Goal: Ask a question: Seek information or help from site administrators or community

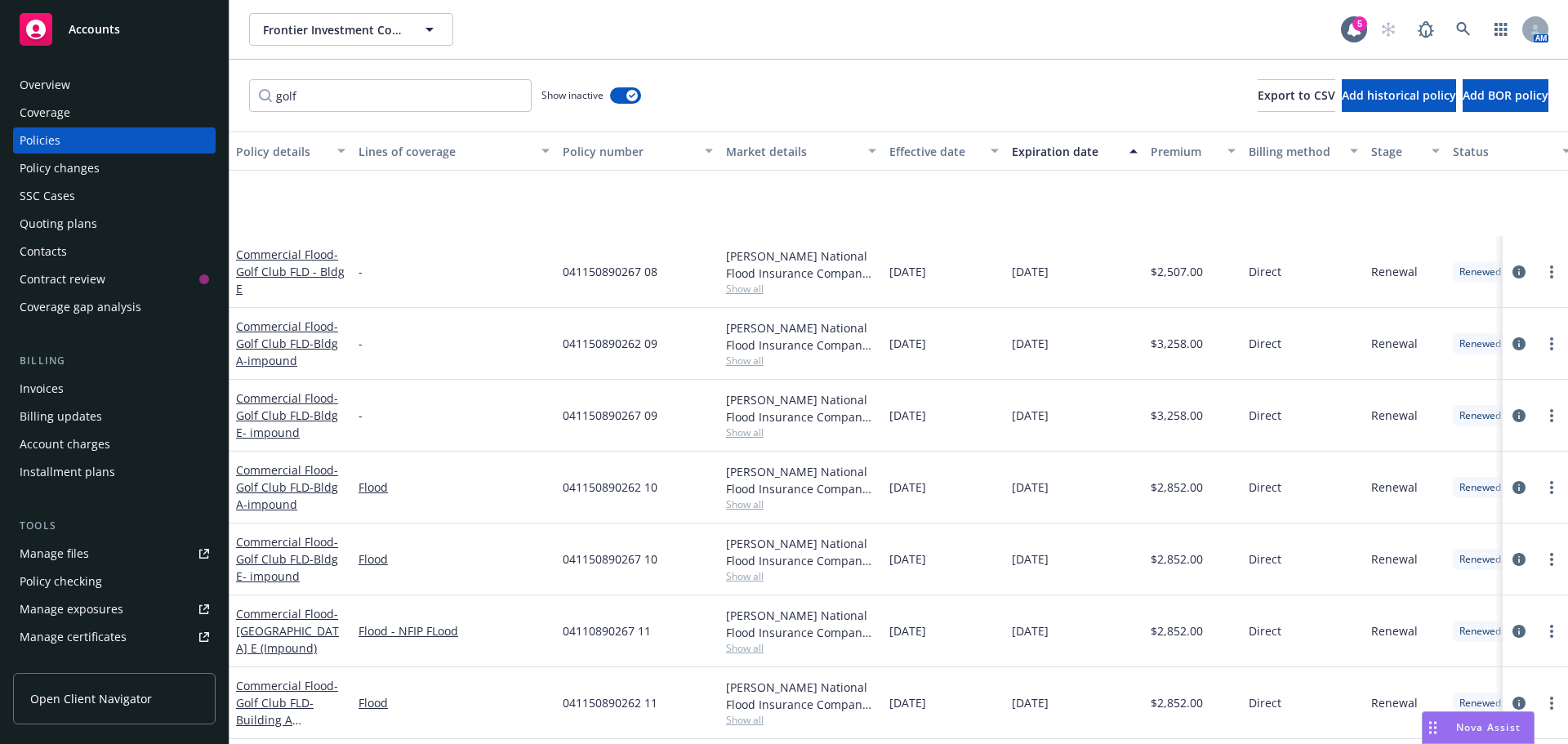
scroll to position [151, 0]
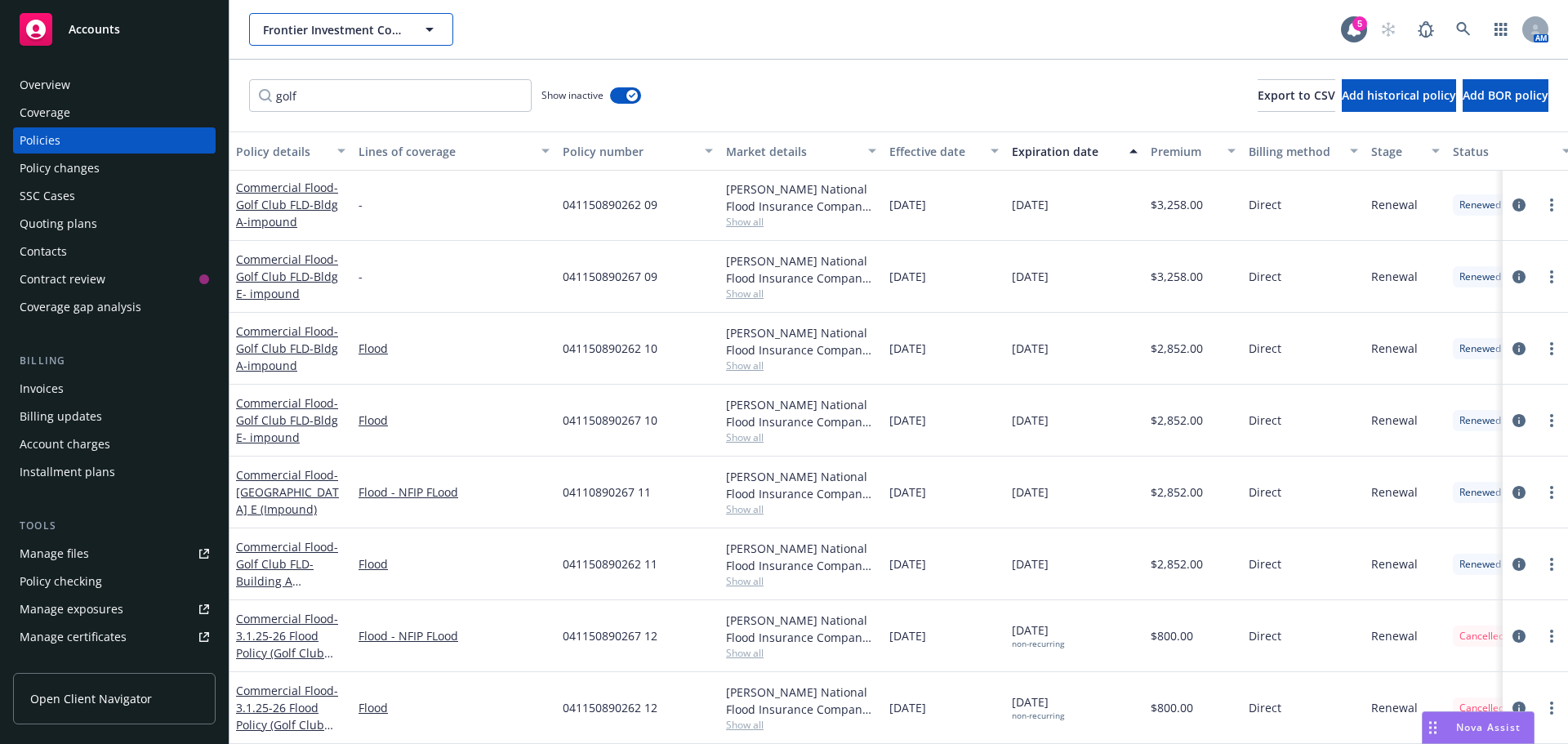
click at [314, 41] on button "Frontier Investment Corporation" at bounding box center [352, 29] width 204 height 33
type input "[PERSON_NAME]"
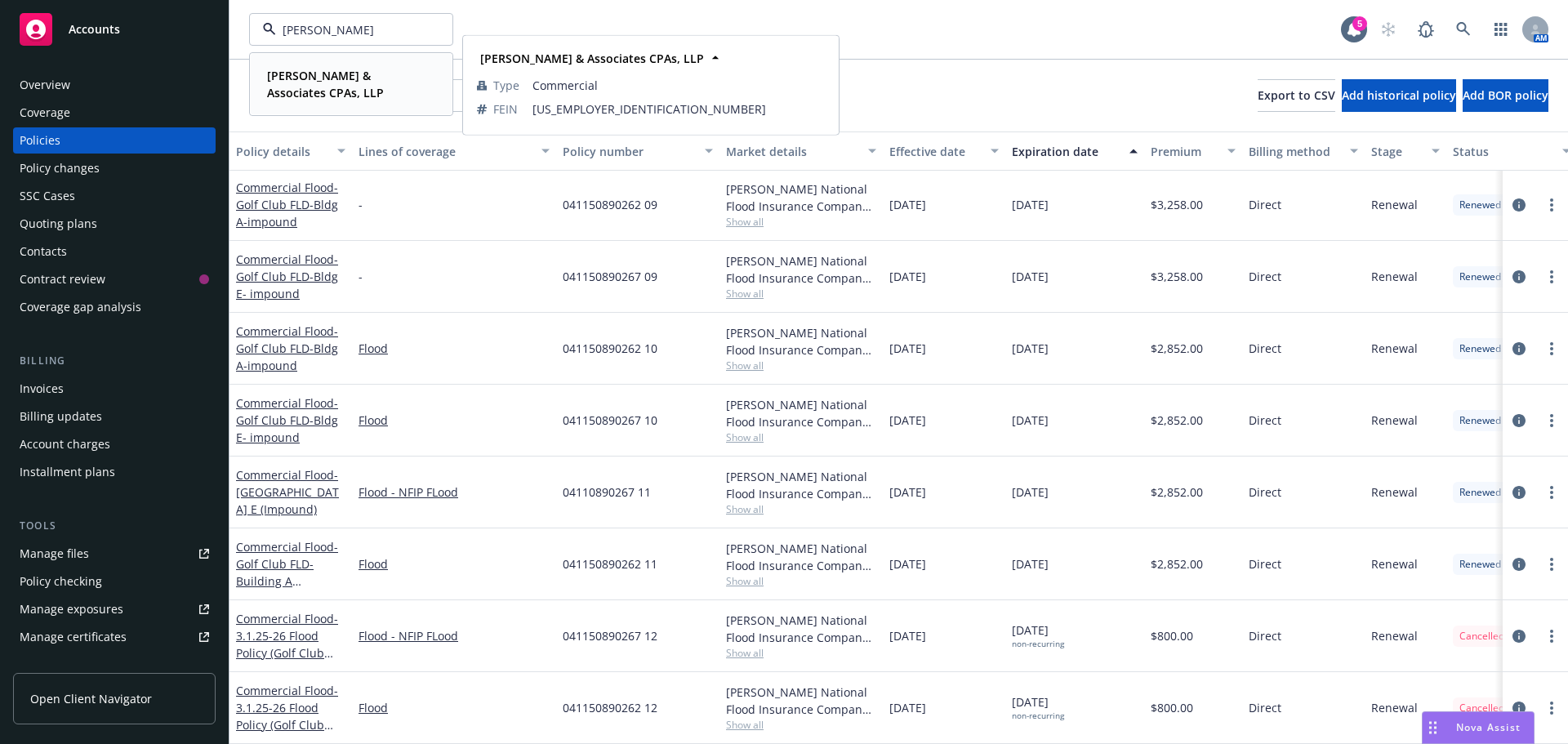
click at [338, 81] on strong "[PERSON_NAME] & Associates CPAs, LLP" at bounding box center [325, 84] width 117 height 33
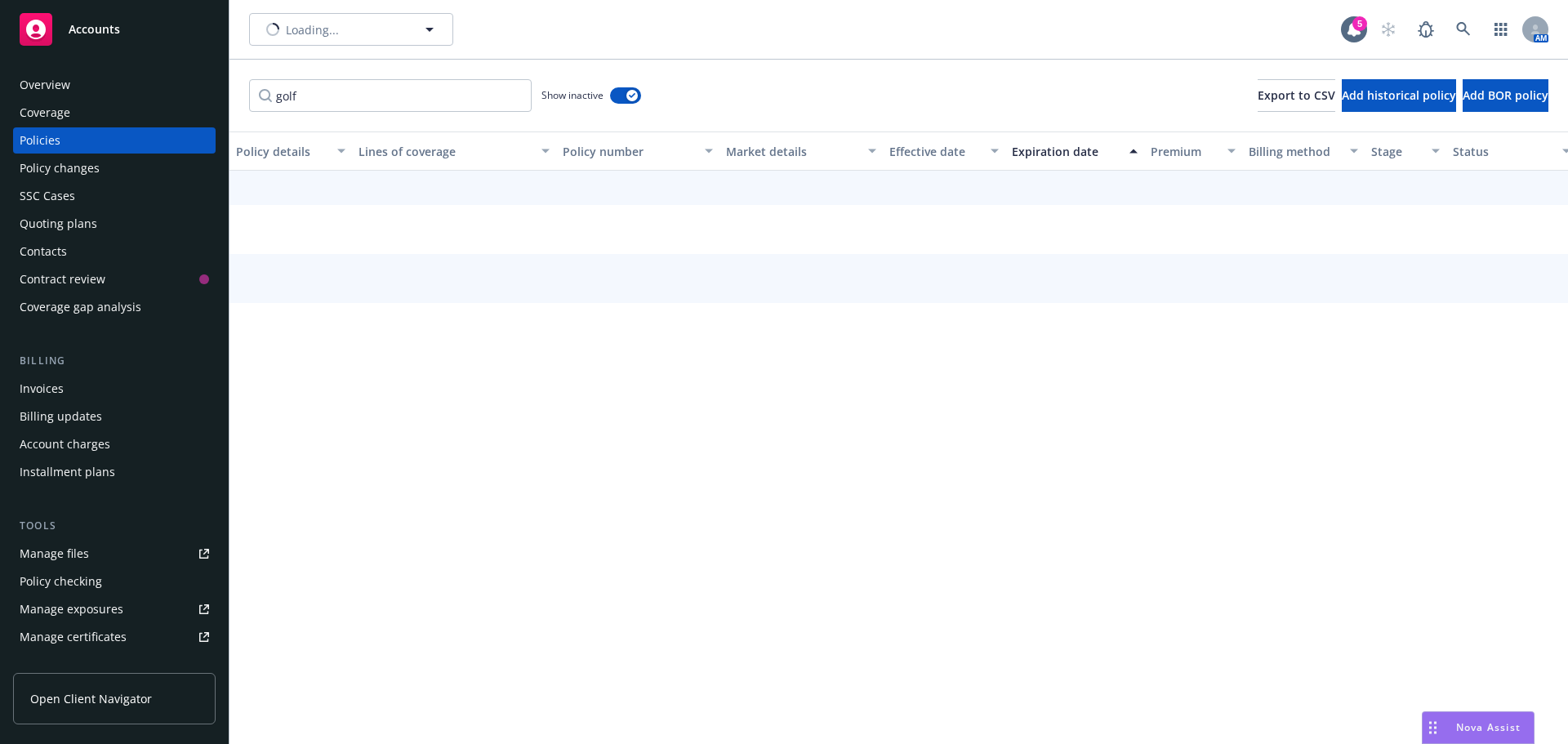
scroll to position [80, 0]
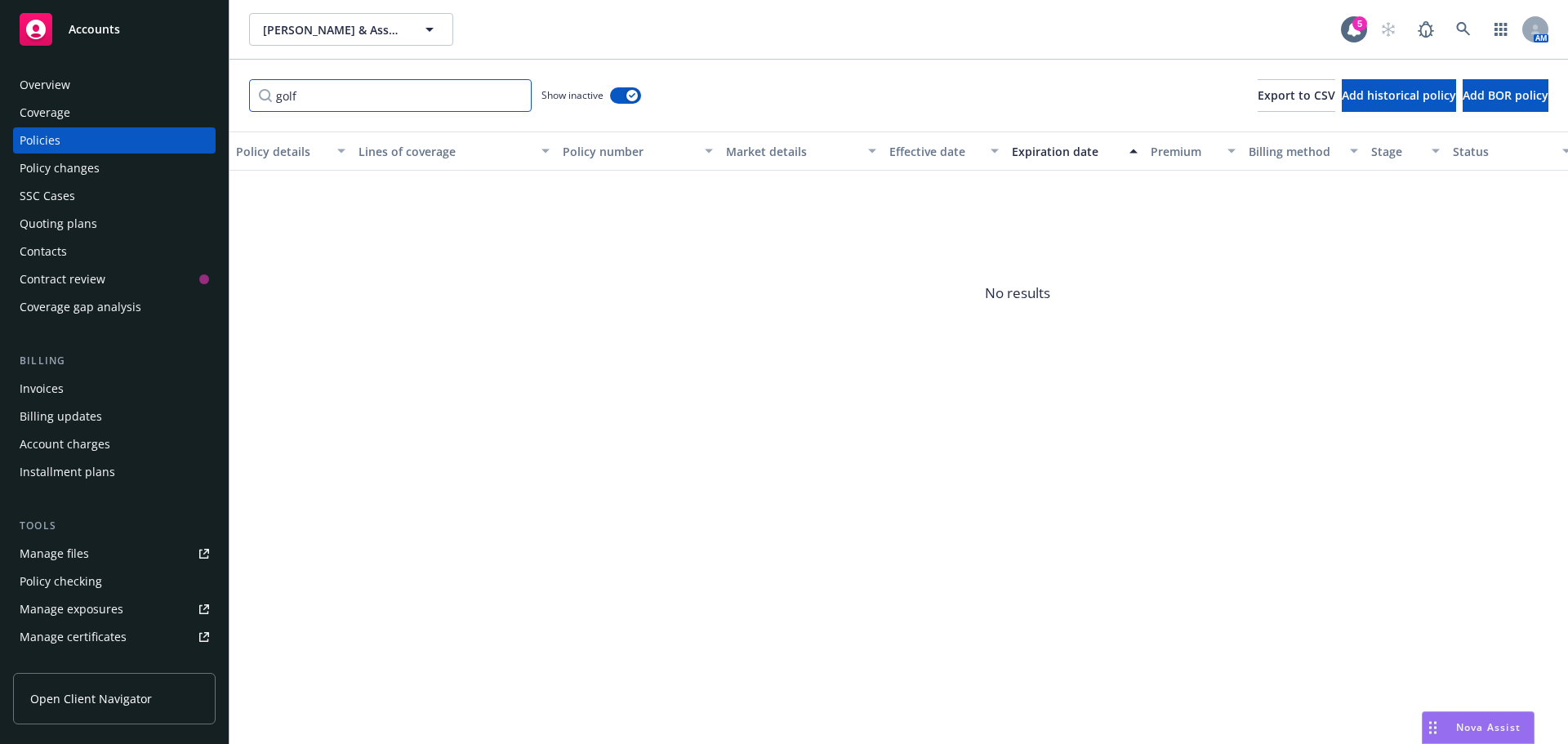
click at [198, 88] on div "Accounts Overview Coverage Policies Policy changes SSC Cases Quoting plans Cont…" at bounding box center [784, 372] width 1568 height 744
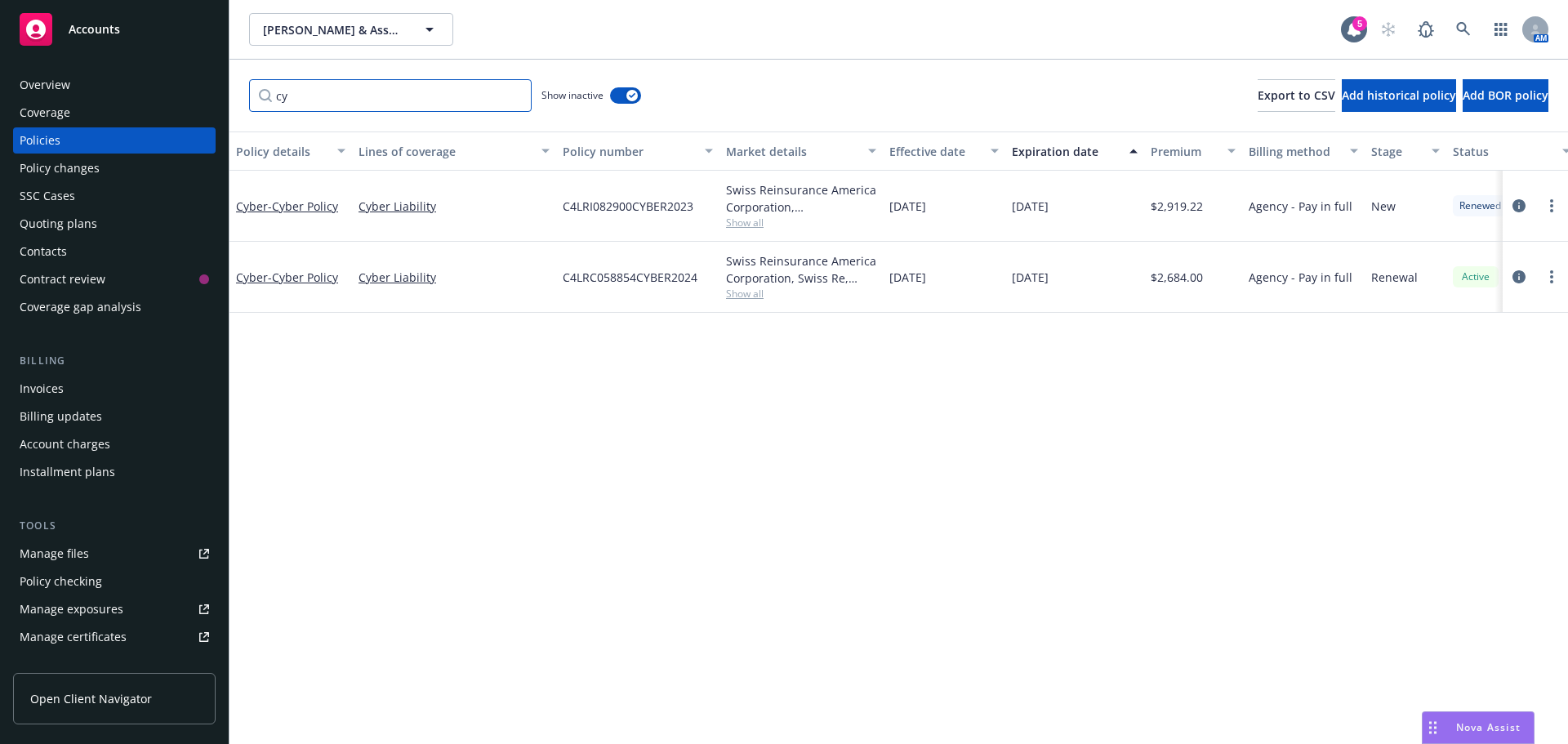
scroll to position [0, 0]
type input "cyber"
click at [613, 100] on button "button" at bounding box center [625, 96] width 31 height 16
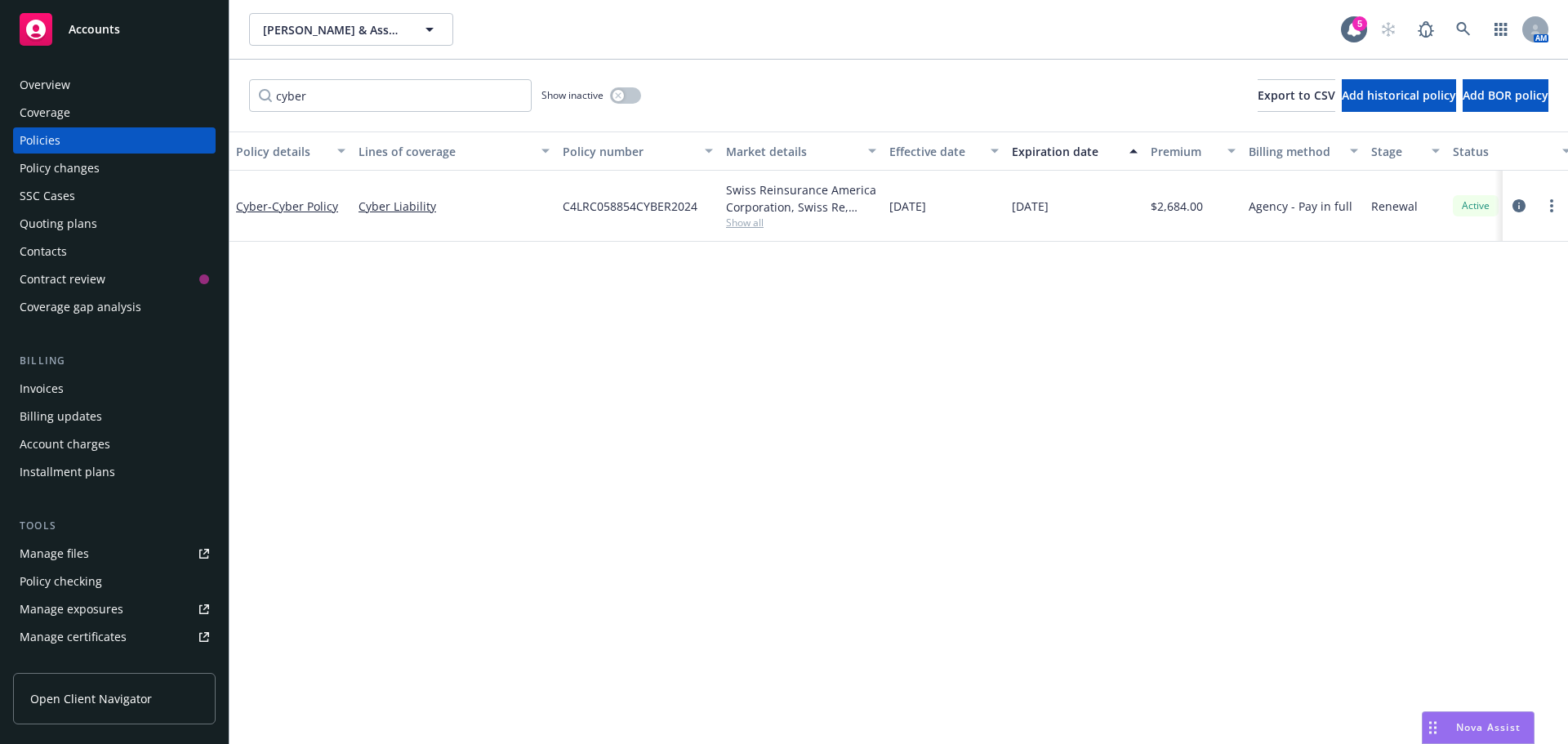
click at [1474, 729] on span "Nova Assist" at bounding box center [1488, 727] width 65 height 14
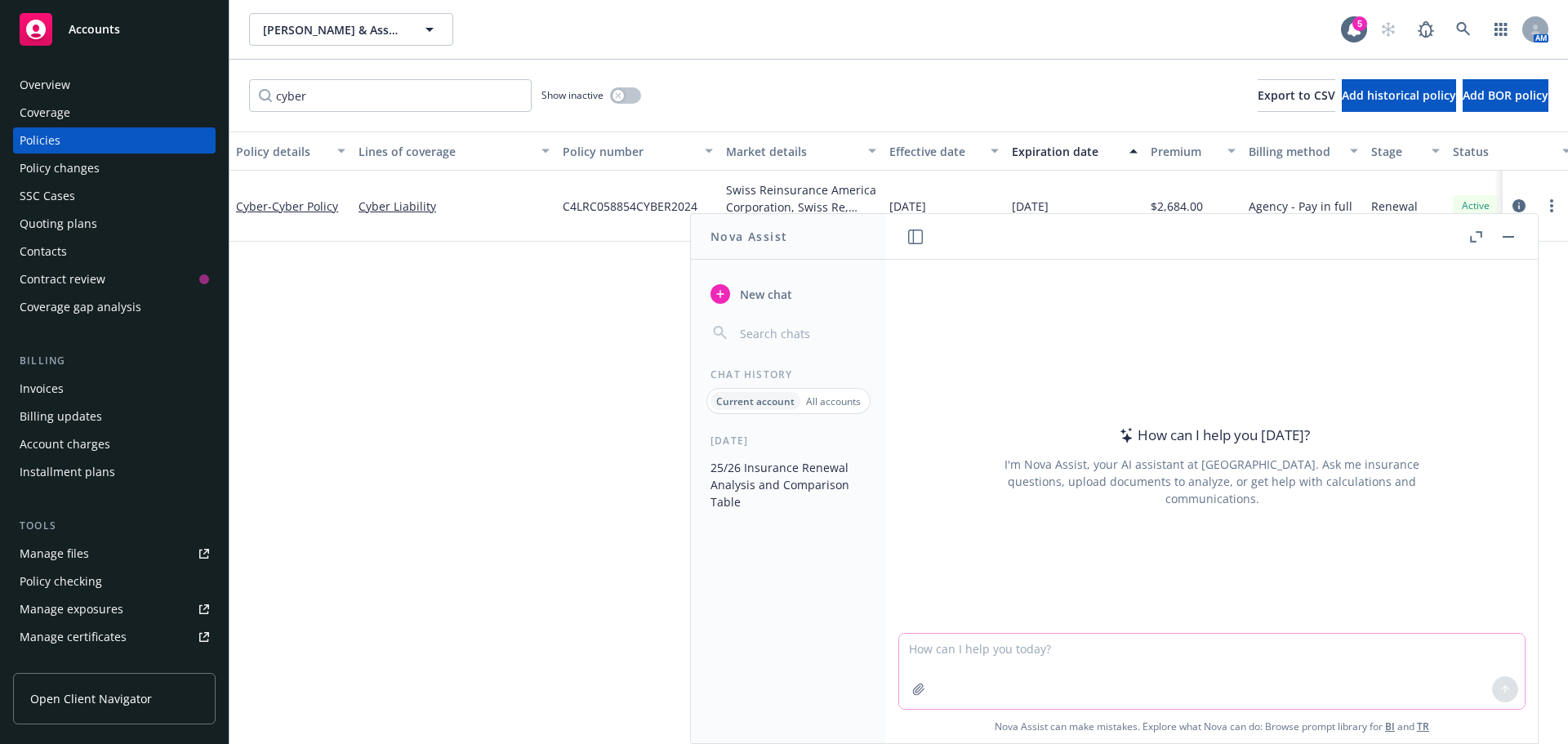
click at [987, 665] on textarea at bounding box center [1212, 671] width 625 height 75
paste textarea "Coalition Insurance Solutions, Inc"
type textarea "what is the am best rate of Coalition Insurance Solutions, Inc"
click at [1492, 684] on button at bounding box center [1505, 689] width 26 height 26
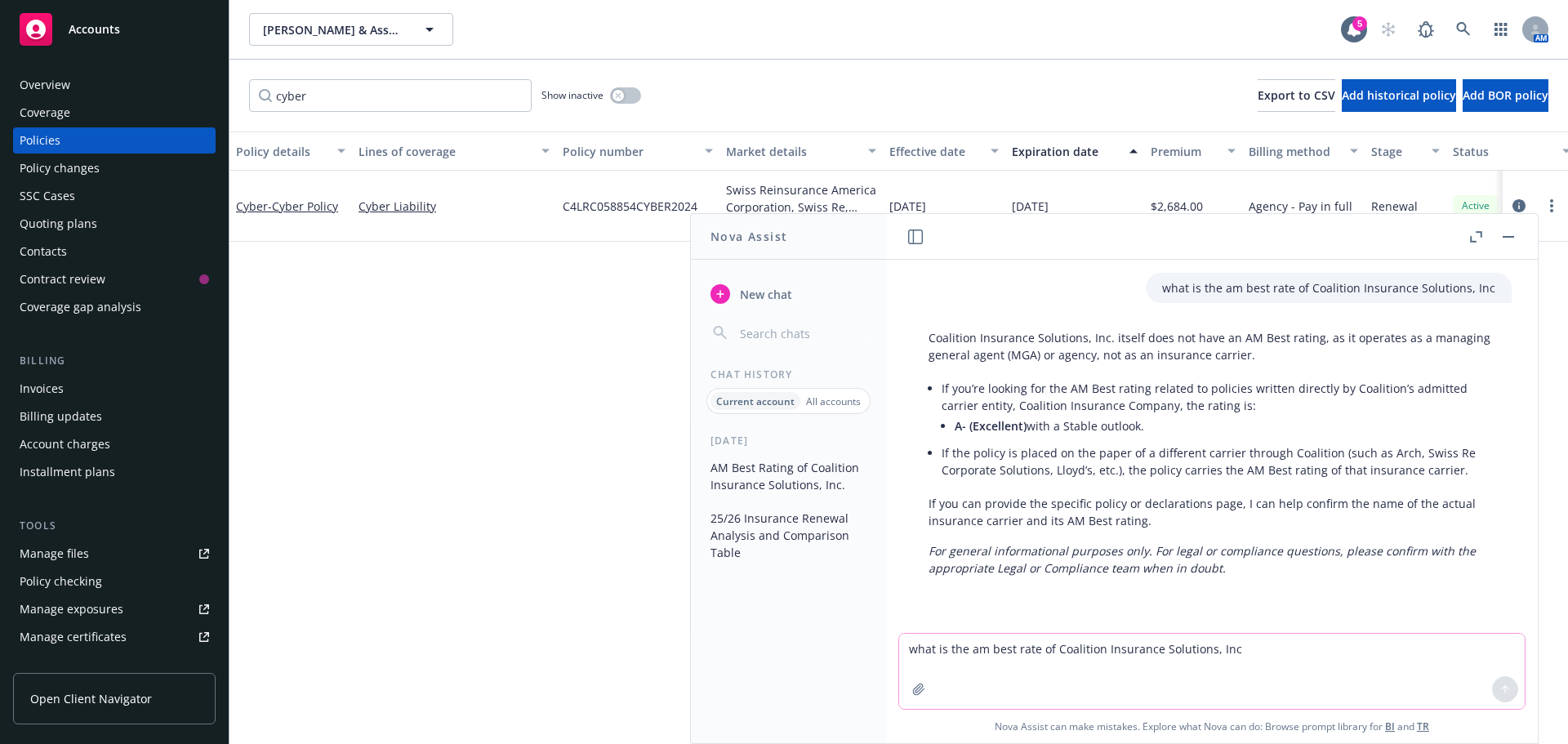
click at [1032, 657] on textarea "what is the am best rate of Coalition Insurance Solutions, Inc" at bounding box center [1212, 671] width 625 height 75
type textarea "h"
type textarea "what is the financial strength size"
click at [1502, 688] on icon at bounding box center [1505, 688] width 7 height 3
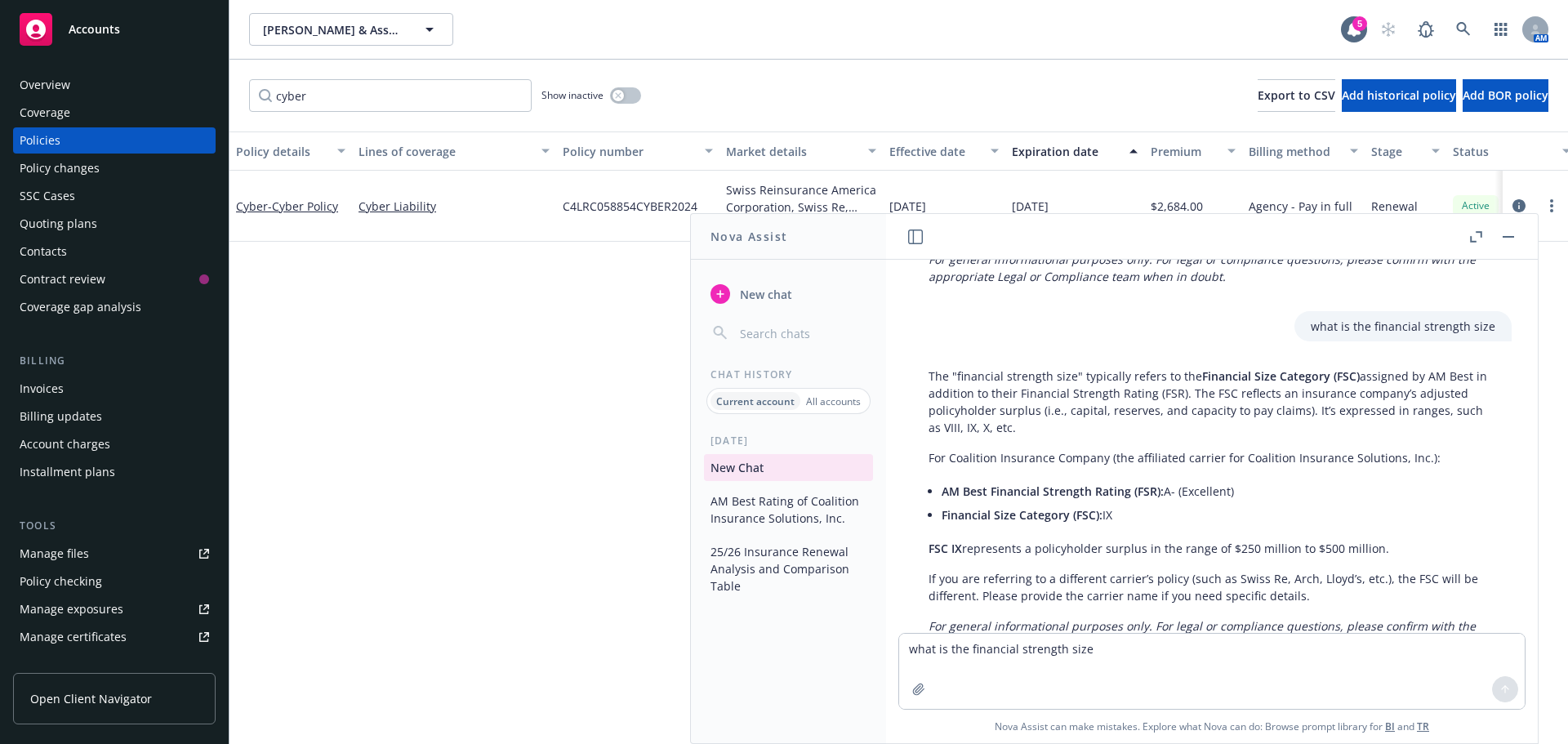
scroll to position [356, 0]
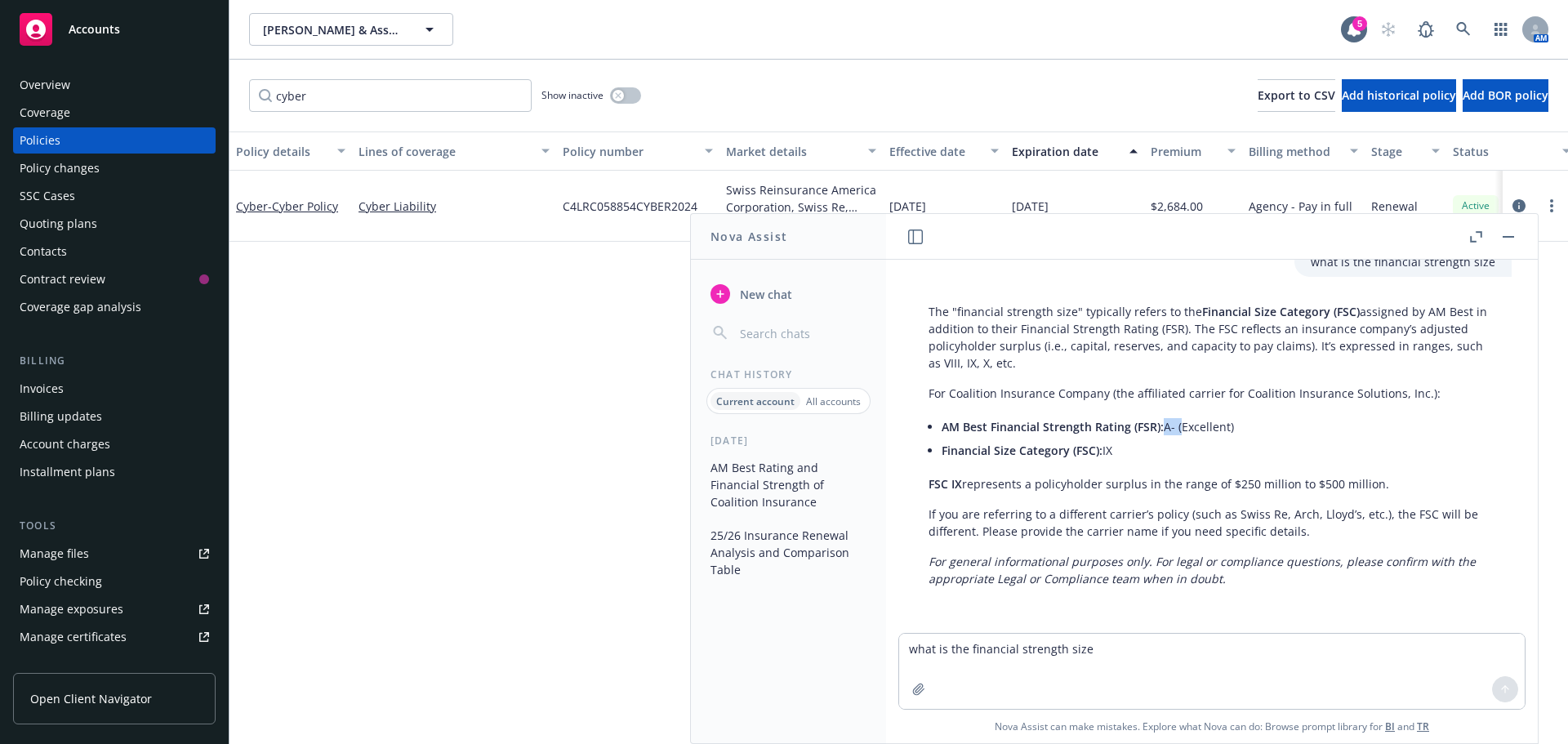
drag, startPoint x: 1162, startPoint y: 426, endPoint x: 1179, endPoint y: 428, distance: 17.1
click at [1179, 428] on li "AM Best Financial Strength Rating (FSR): A- (Excellent)" at bounding box center [1218, 427] width 553 height 24
copy li "A-"
drag, startPoint x: 1104, startPoint y: 454, endPoint x: 1114, endPoint y: 454, distance: 10.0
click at [1114, 454] on li "Financial Size Category (FSC): IX" at bounding box center [1218, 450] width 553 height 24
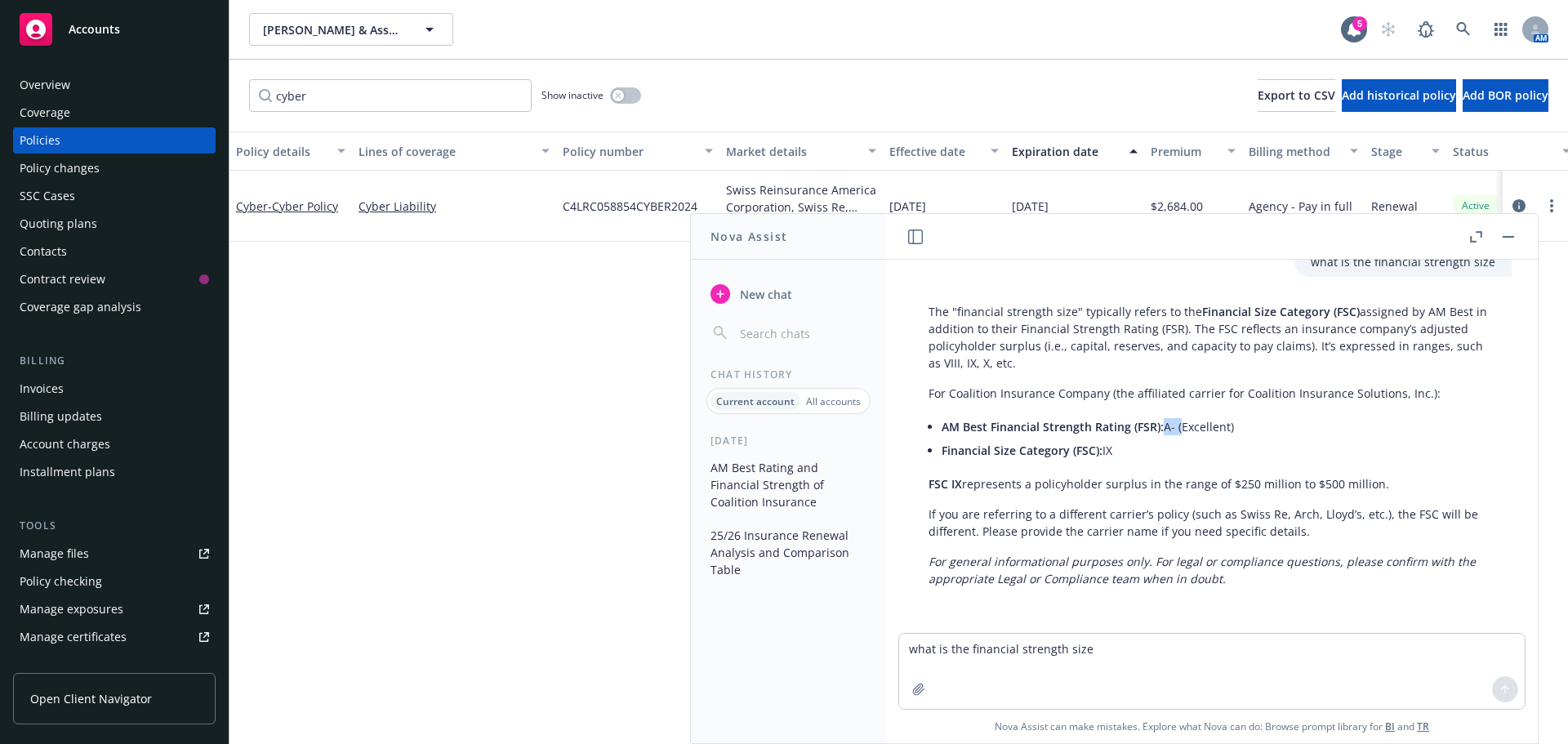
copy li "IX"
